Goal: Task Accomplishment & Management: Complete application form

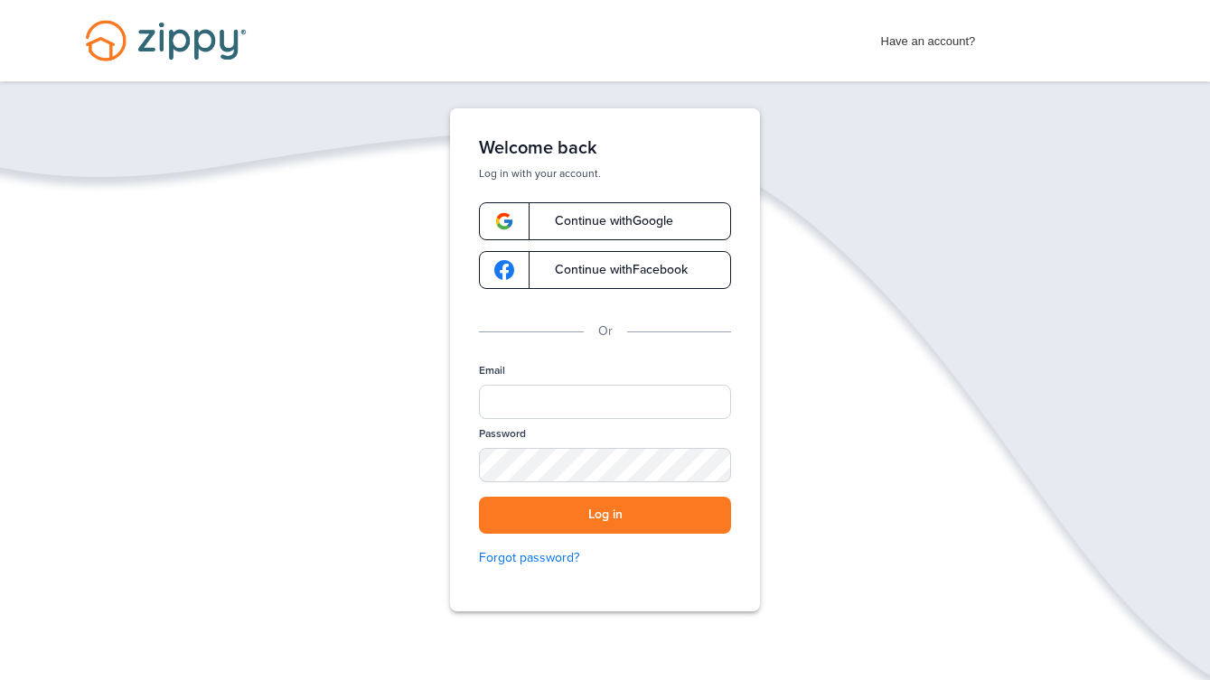
click at [651, 216] on span "Continue with Google" at bounding box center [605, 221] width 136 height 13
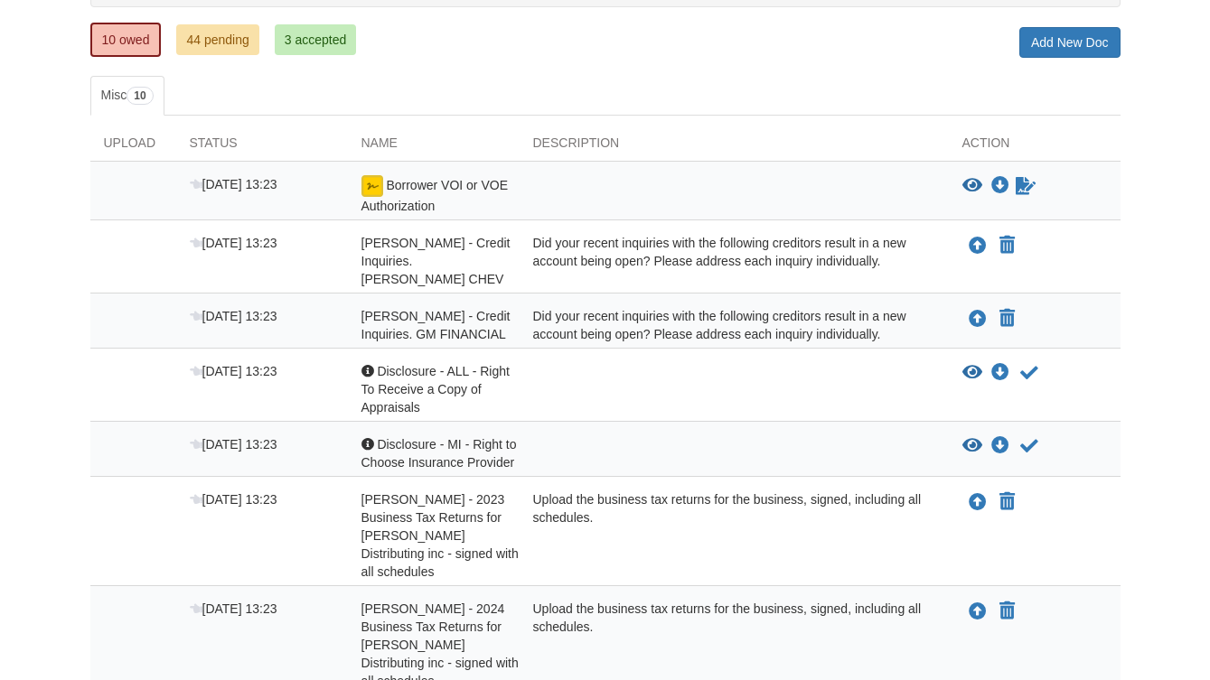
scroll to position [271, 0]
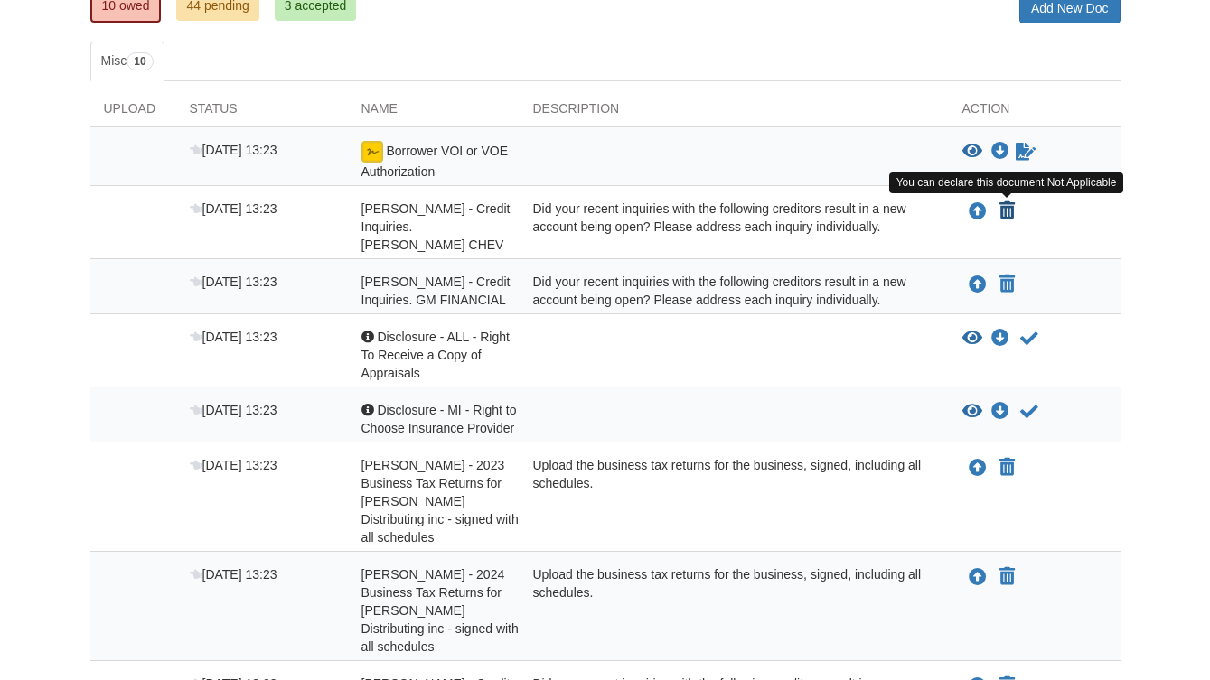
click at [1016, 206] on button "You can declare this document Not Applicable" at bounding box center [1007, 212] width 19 height 22
type input "**********"
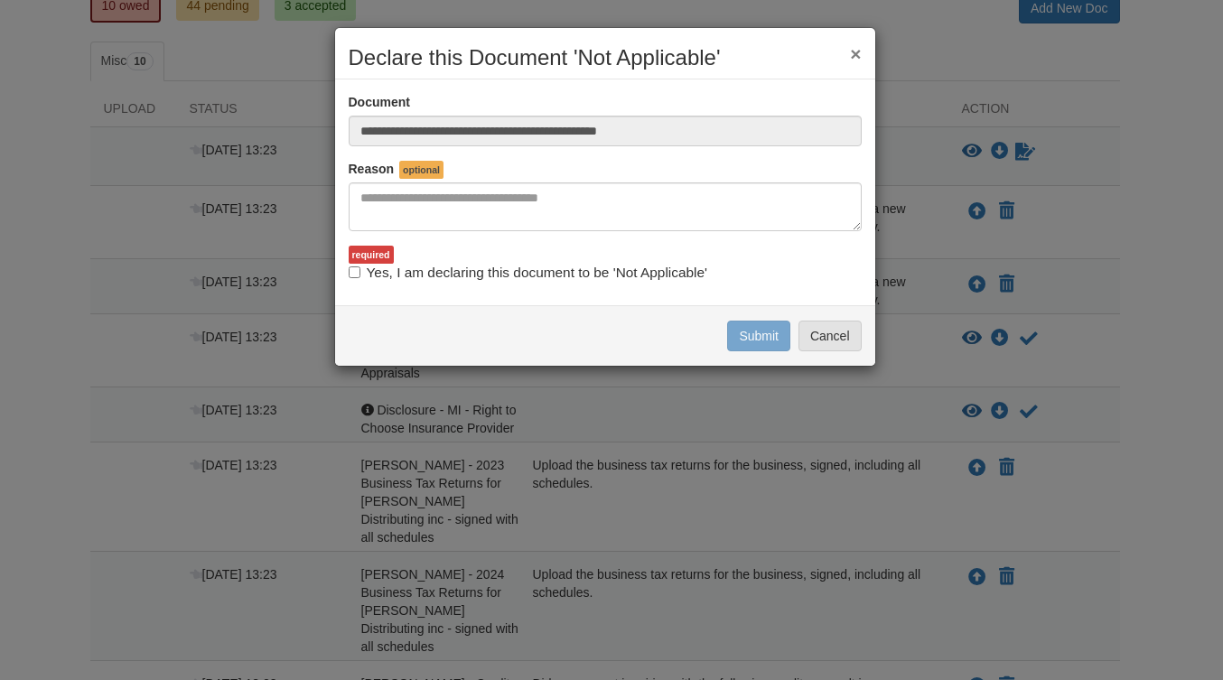
click at [857, 54] on button "×" at bounding box center [855, 53] width 11 height 19
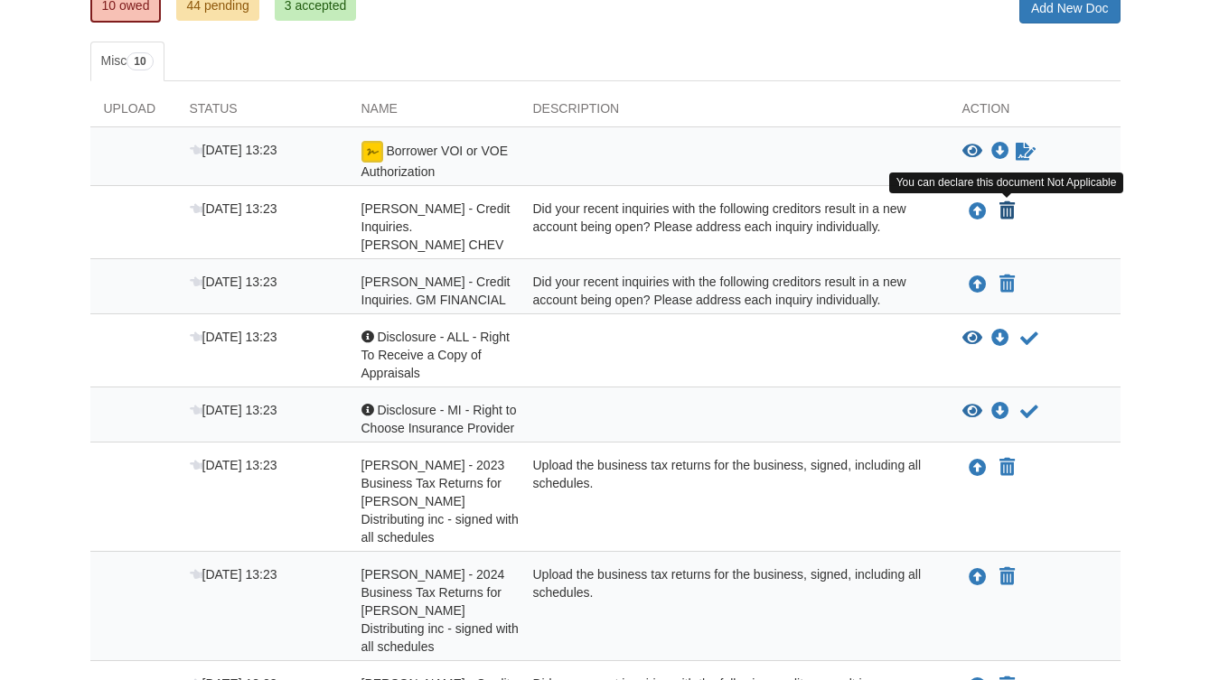
click at [1010, 211] on icon "Declare Christopher Anderson - Credit Inquiries. BETTEN CHEV not applicable" at bounding box center [1006, 211] width 15 height 18
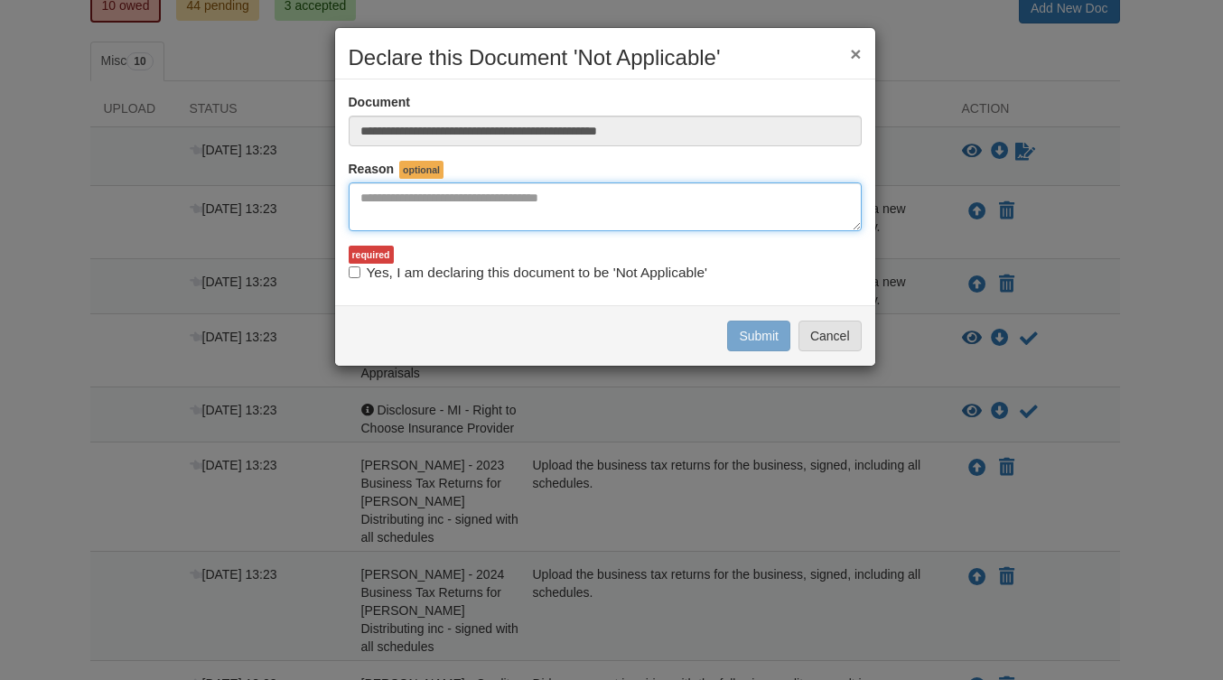
click at [529, 204] on textarea "Reasons Why" at bounding box center [605, 207] width 513 height 49
click at [519, 215] on textarea "Reasons Why" at bounding box center [605, 207] width 513 height 49
type textarea "**********"
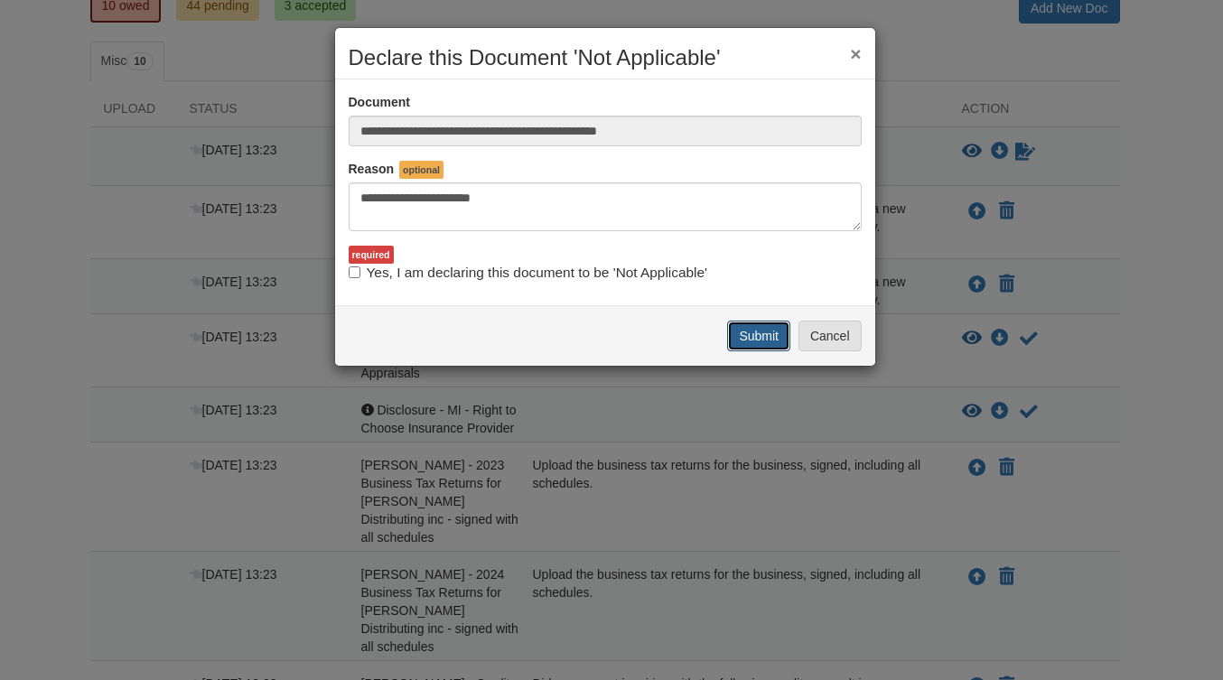
click at [765, 341] on button "Submit" at bounding box center [758, 336] width 63 height 31
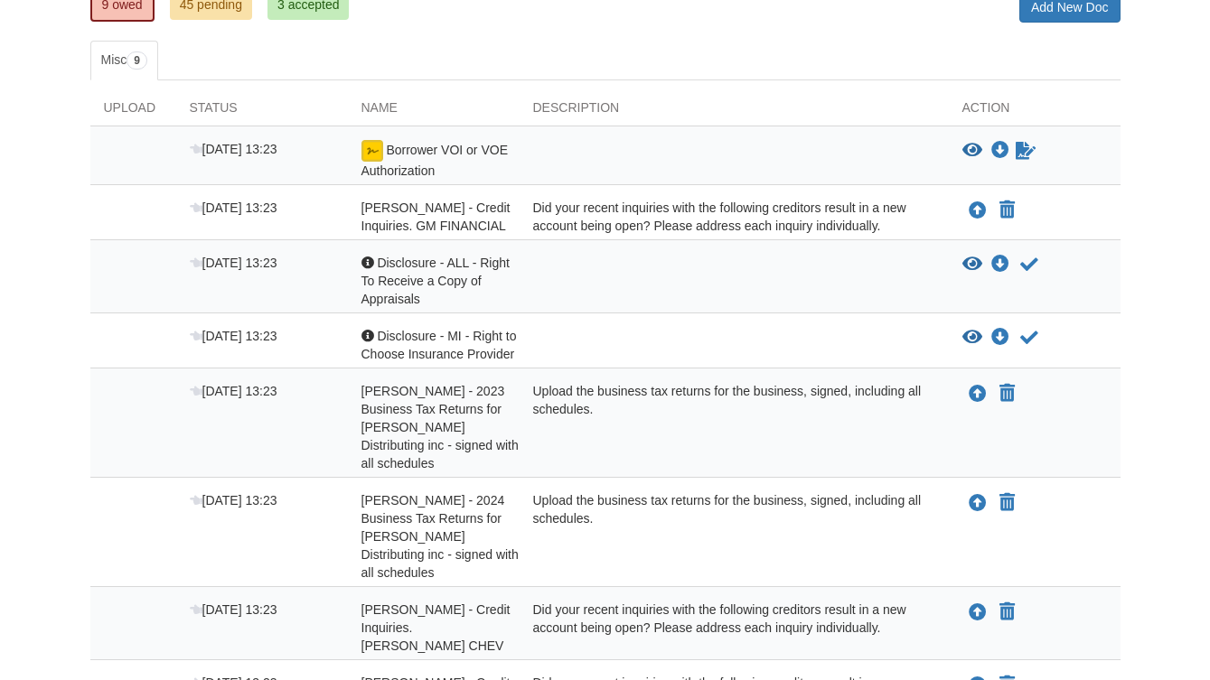
scroll to position [271, 0]
click at [1012, 206] on icon "Declare Christopher Anderson - Credit Inquiries. GM FINANCIAL not applicable" at bounding box center [1006, 211] width 15 height 18
type input "**********"
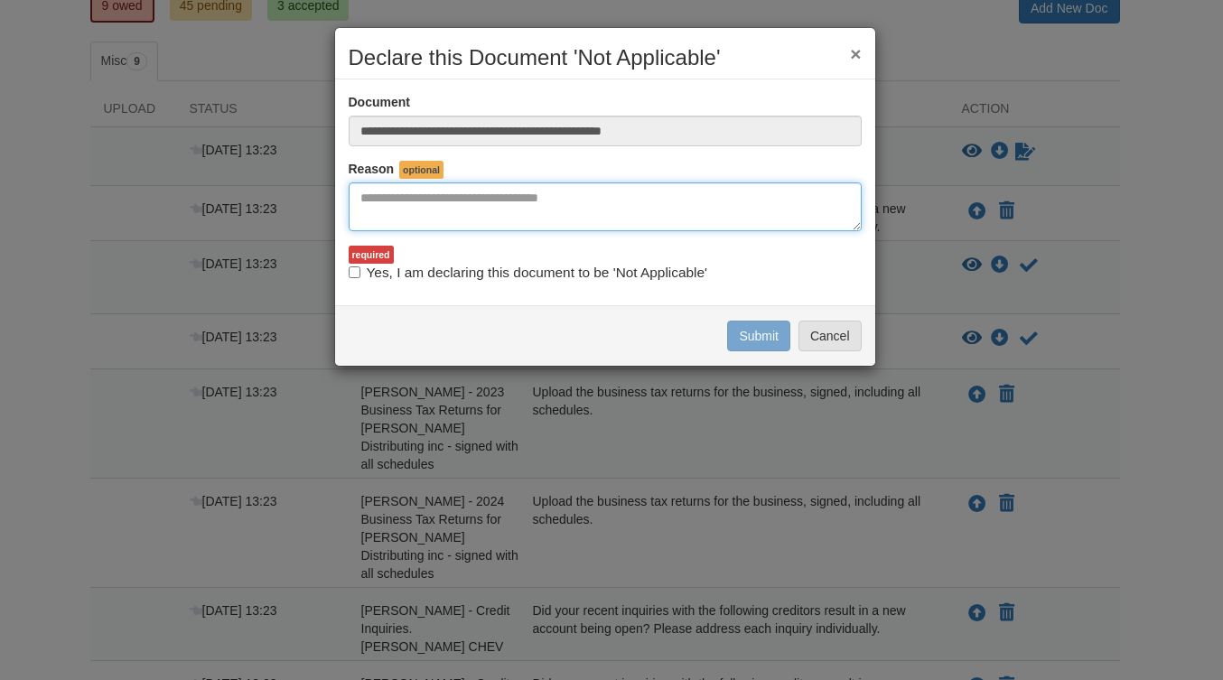
click at [492, 185] on textarea "Reasons Why" at bounding box center [605, 207] width 513 height 49
click at [492, 201] on textarea "Reasons Why" at bounding box center [605, 207] width 513 height 49
type textarea "**********"
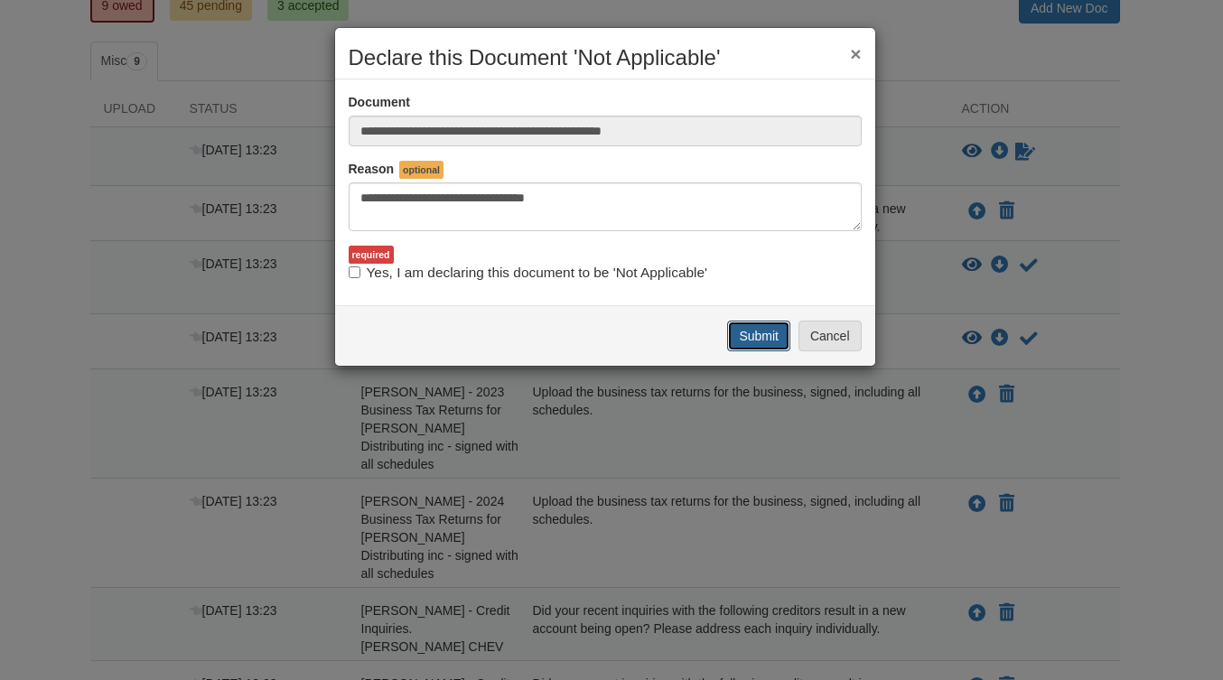
click at [744, 337] on button "Submit" at bounding box center [758, 336] width 63 height 31
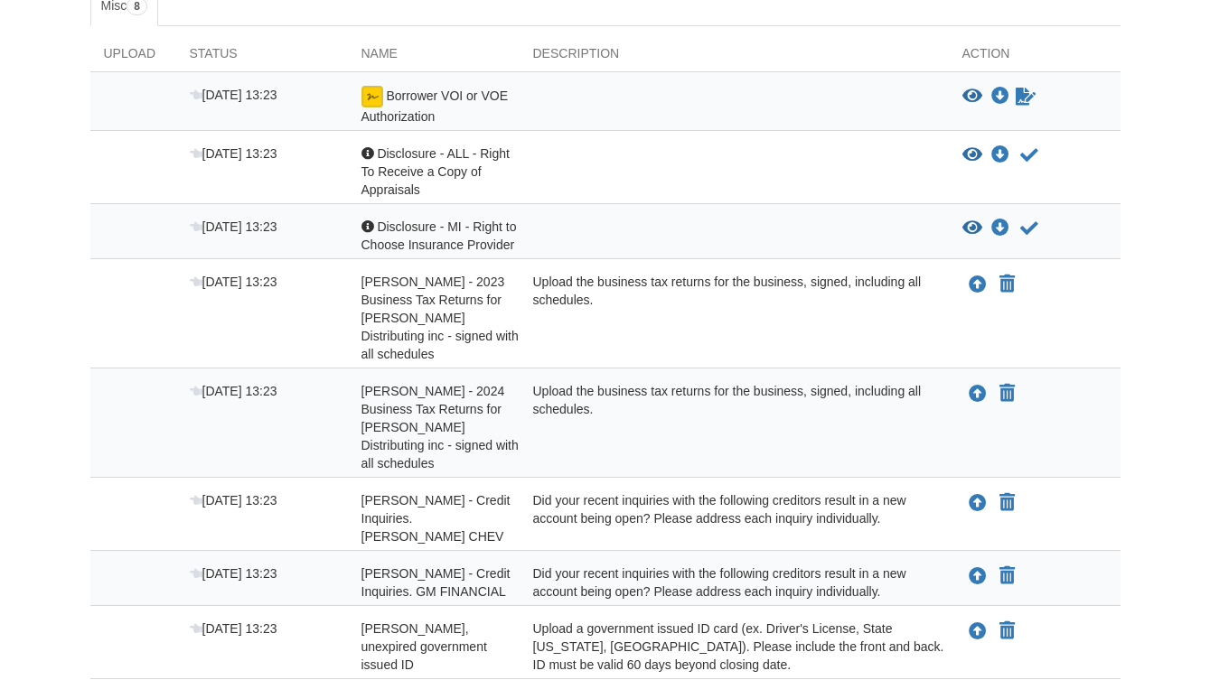
scroll to position [417, 0]
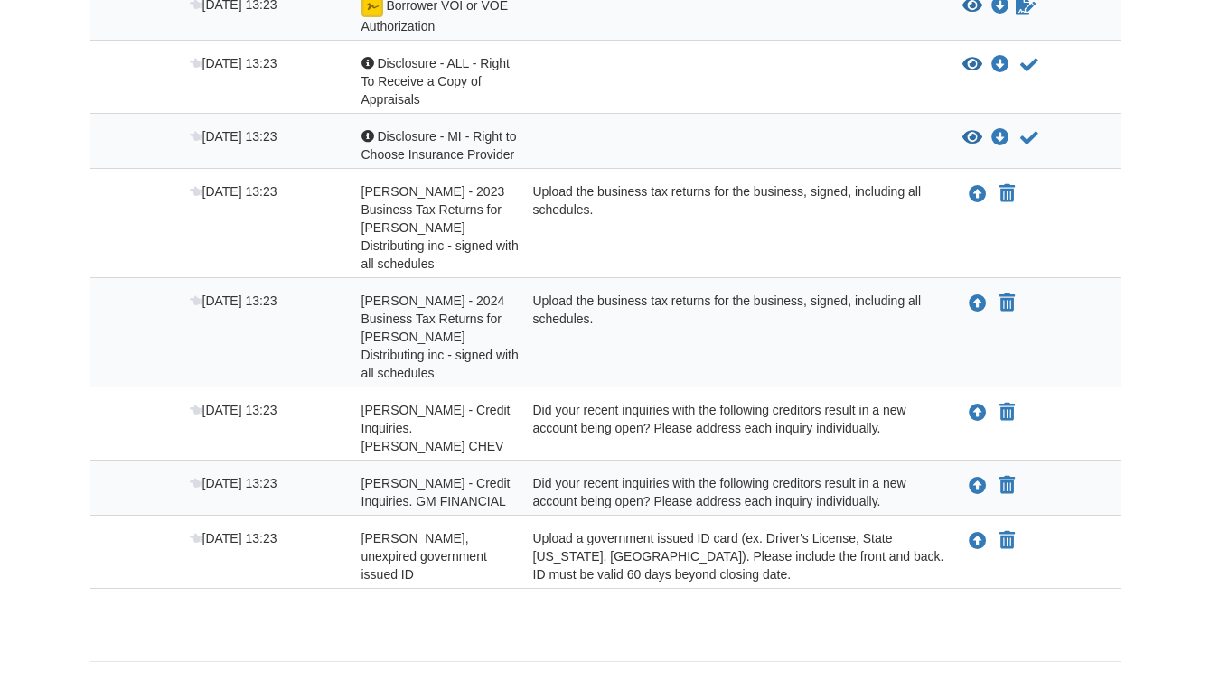
drag, startPoint x: 440, startPoint y: 520, endPoint x: 284, endPoint y: 293, distance: 276.2
click at [284, 293] on div "Oct 6 13:23 Borrower VOI or VOE Authorization View blank/sample document View b…" at bounding box center [605, 285] width 1030 height 607
click at [440, 661] on footer "Tutorial Help Privacy & Terms" at bounding box center [605, 688] width 1030 height 55
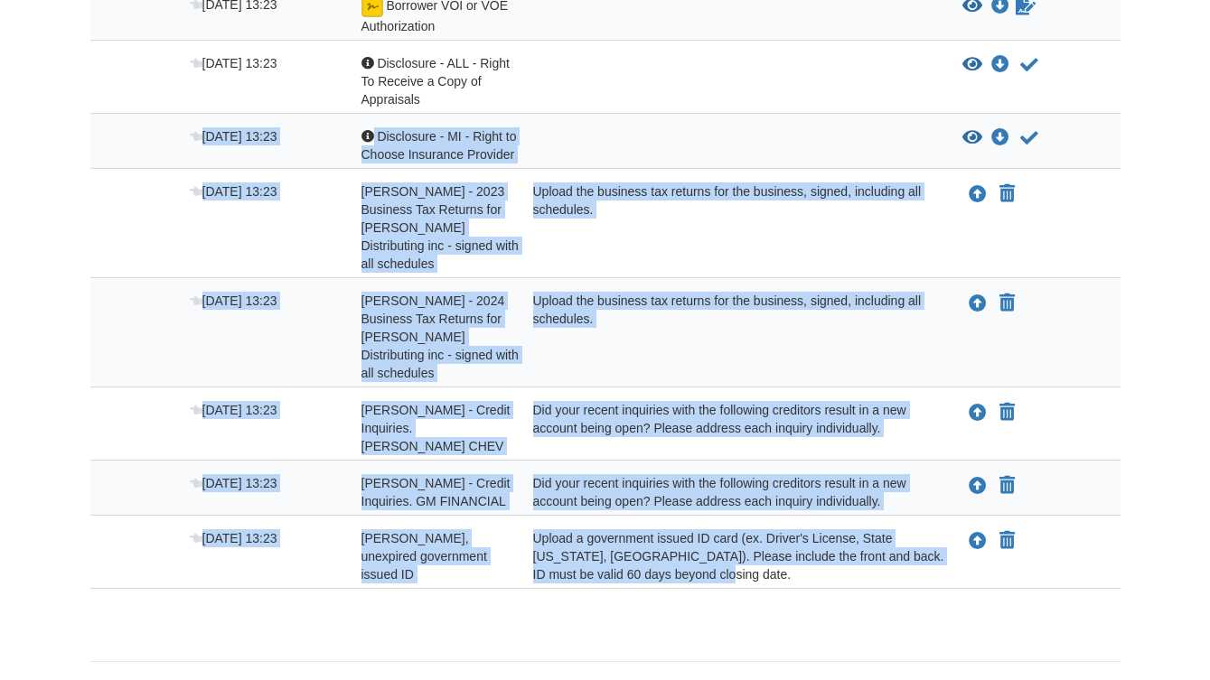
drag, startPoint x: 661, startPoint y: 523, endPoint x: 258, endPoint y: 113, distance: 575.0
click at [258, 113] on div "Oct 6 13:23 Borrower VOI or VOE Authorization View blank/sample document View b…" at bounding box center [605, 285] width 1030 height 607
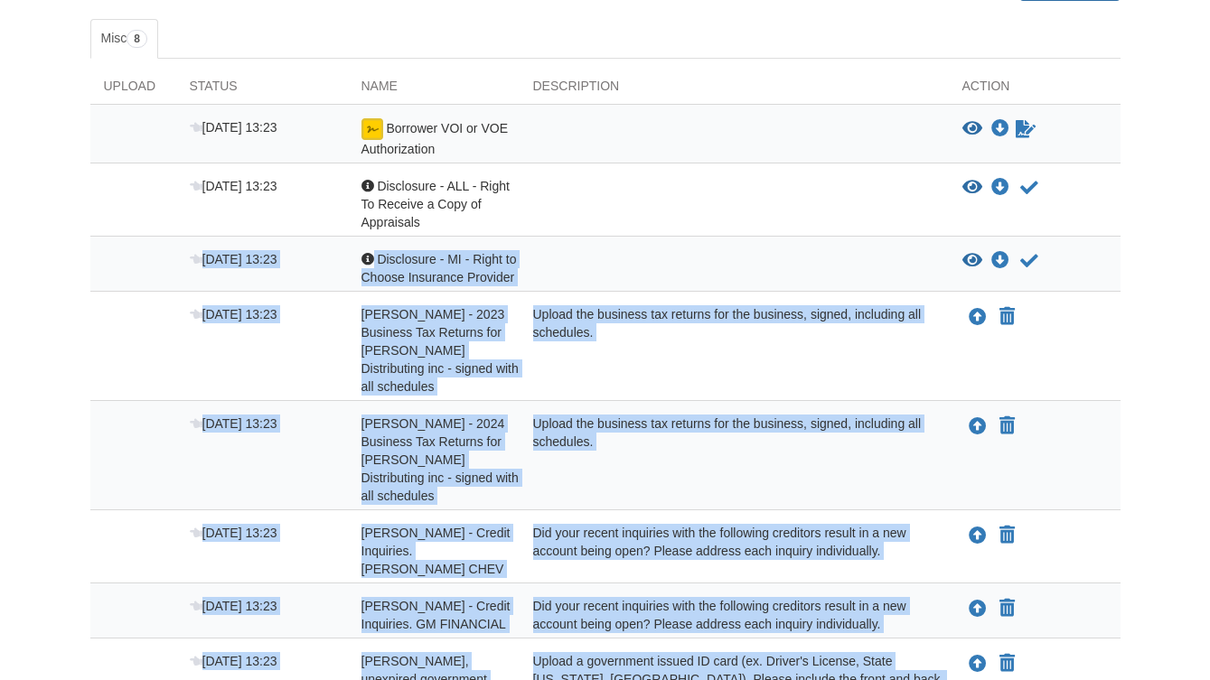
scroll to position [326, 0]
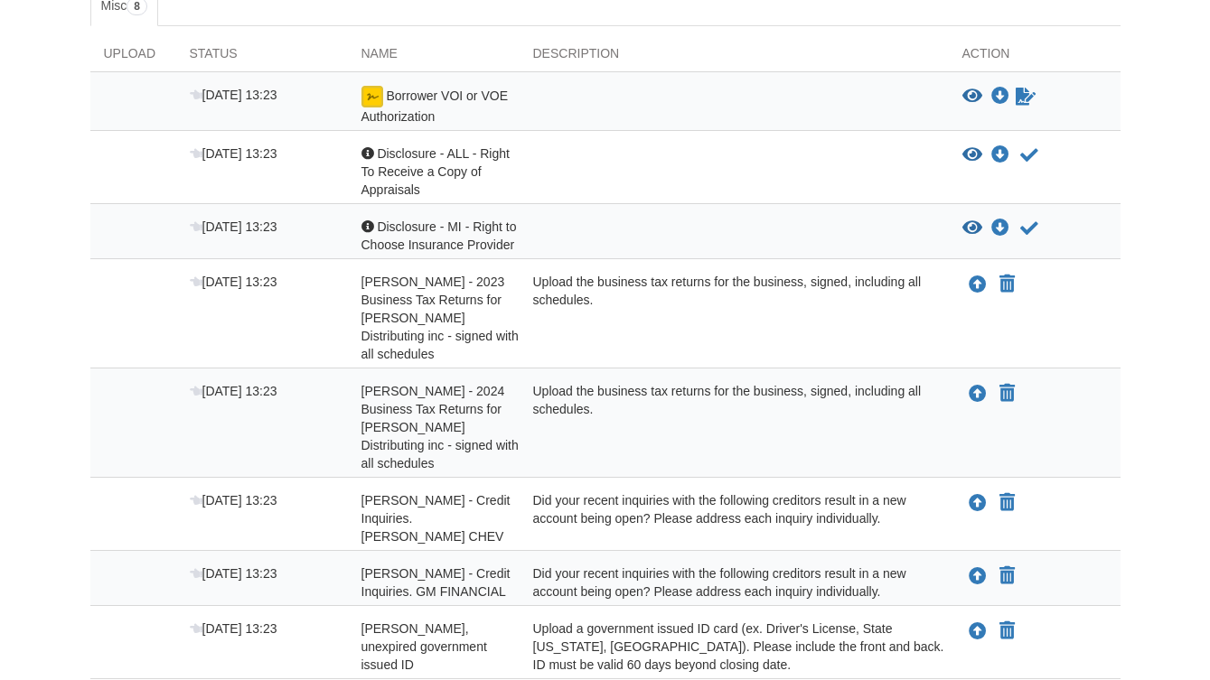
click at [568, 172] on div at bounding box center [734, 172] width 429 height 54
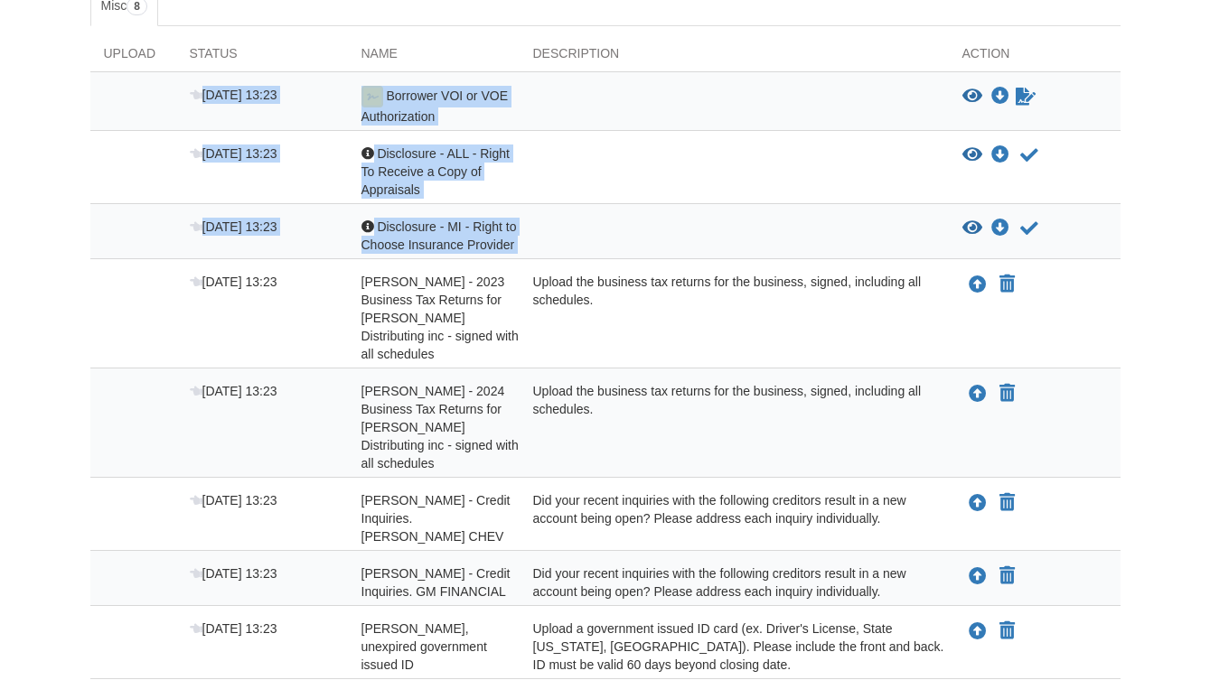
drag, startPoint x: 492, startPoint y: 232, endPoint x: 165, endPoint y: 88, distance: 356.8
click at [165, 88] on div "Oct 6 13:23 Borrower VOI or VOE Authorization View blank/sample document View b…" at bounding box center [605, 375] width 1030 height 607
click at [611, 159] on div at bounding box center [734, 172] width 429 height 54
click at [654, 150] on div at bounding box center [734, 172] width 429 height 54
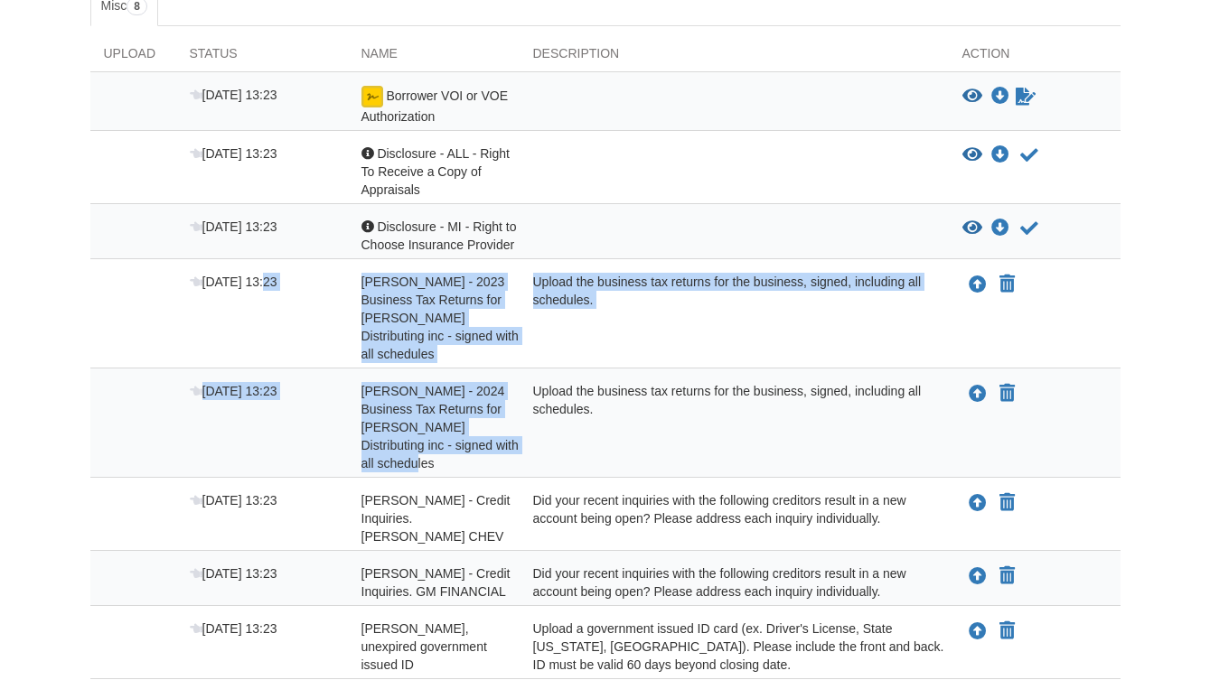
drag, startPoint x: 511, startPoint y: 430, endPoint x: 258, endPoint y: 312, distance: 280.1
click at [258, 312] on div "Oct 6 13:23 Borrower VOI or VOE Authorization View blank/sample document View b…" at bounding box center [605, 375] width 1030 height 607
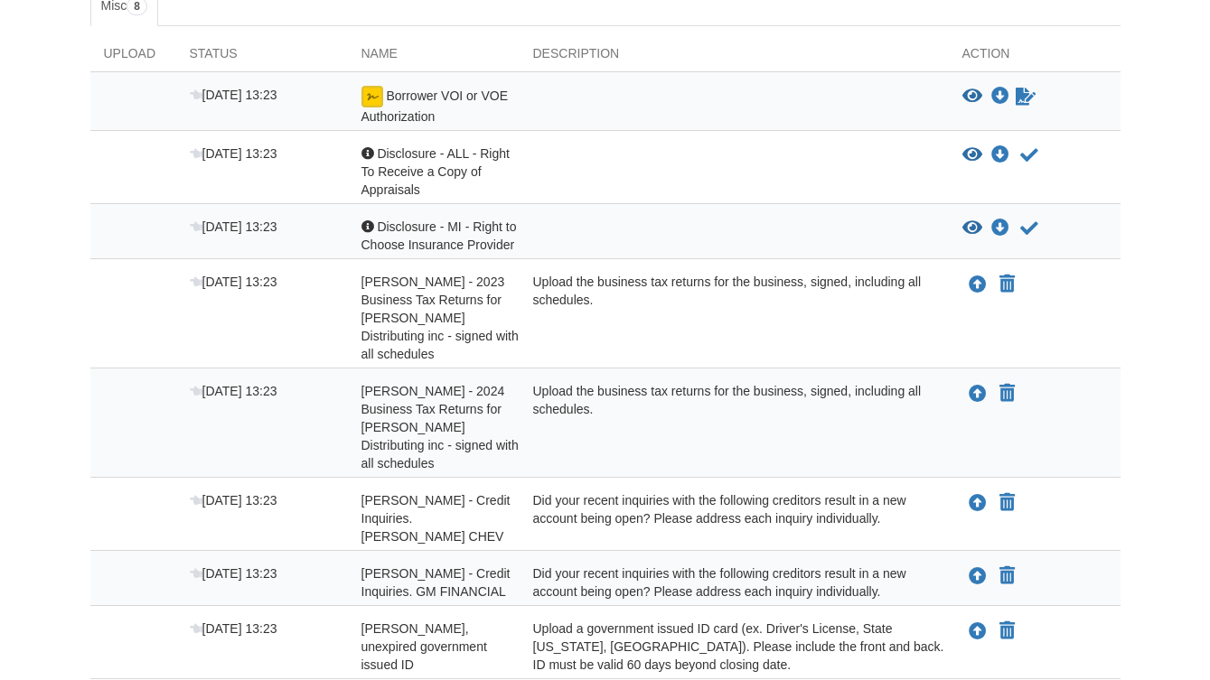
click at [695, 426] on div "Upload the business tax returns for the business, signed, including all schedul…" at bounding box center [734, 427] width 429 height 90
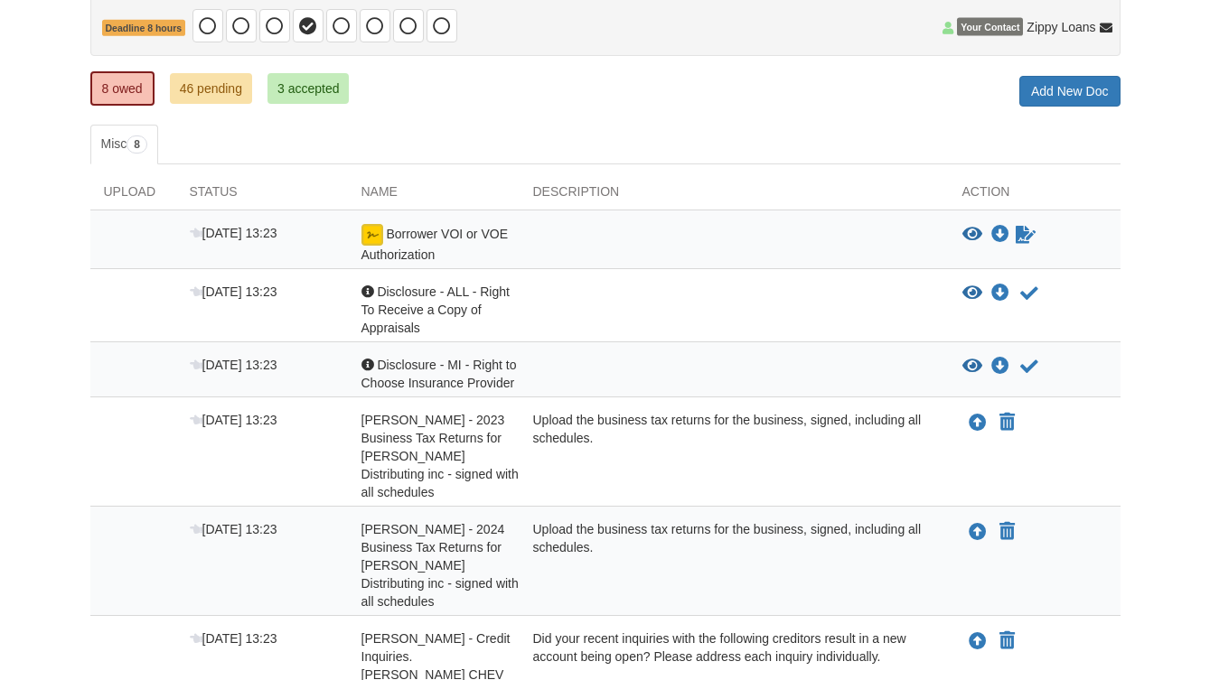
scroll to position [145, 0]
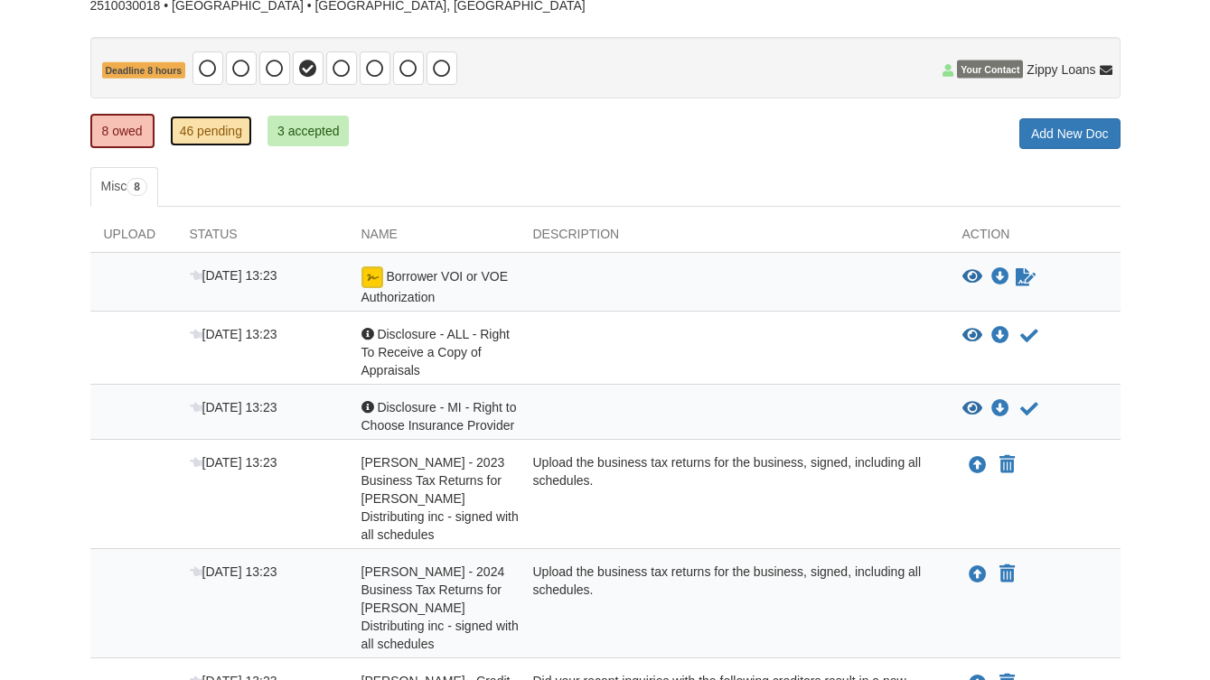
click at [230, 136] on link "46 pending" at bounding box center [211, 131] width 82 height 31
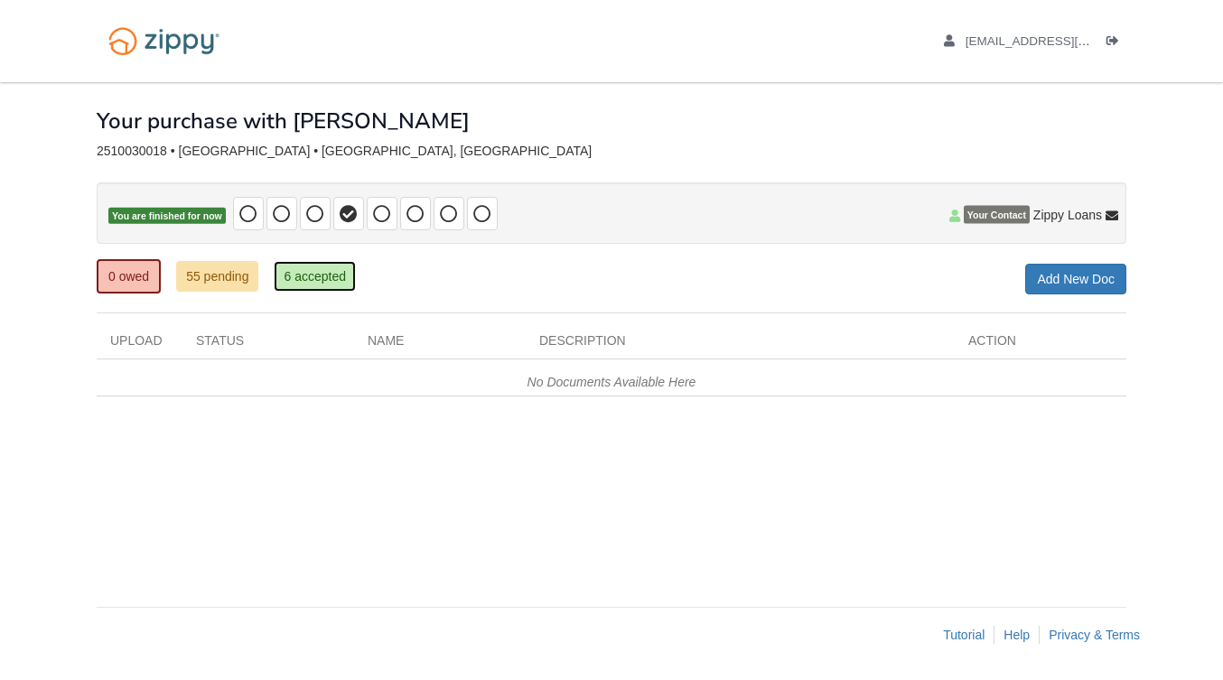
click at [308, 284] on link "6 accepted" at bounding box center [315, 276] width 82 height 31
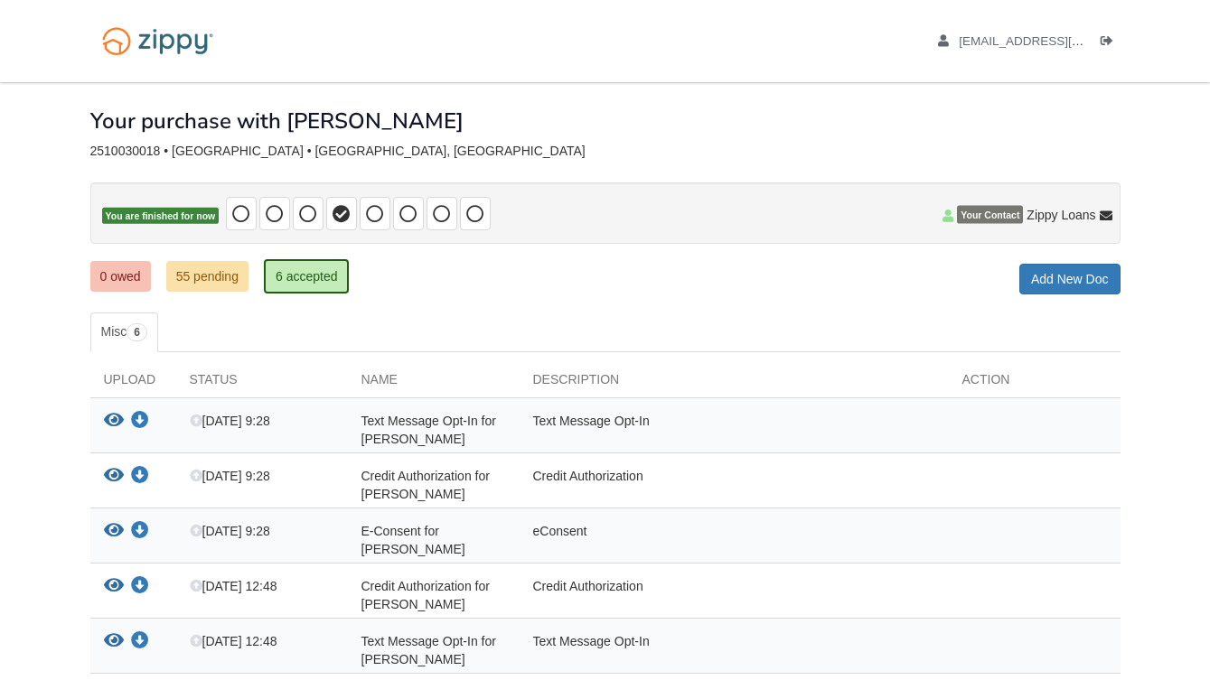
scroll to position [194, 0]
